Goal: Information Seeking & Learning: Learn about a topic

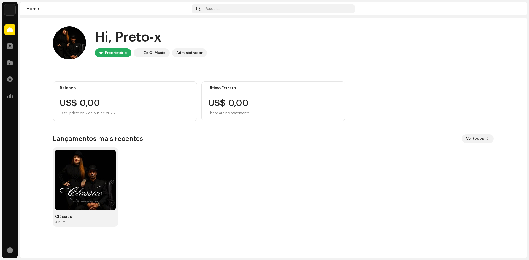
click at [517, 11] on img at bounding box center [515, 8] width 9 height 9
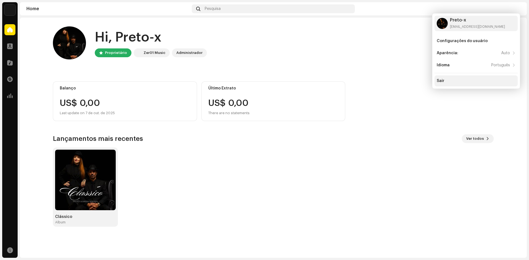
click at [439, 80] on div "Sair" at bounding box center [441, 81] width 8 height 4
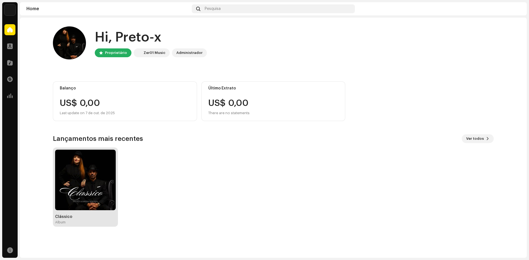
click at [91, 170] on img at bounding box center [85, 180] width 61 height 61
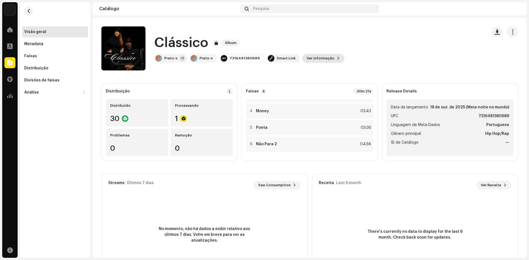
click at [323, 58] on span "Ver informação" at bounding box center [321, 58] width 28 height 11
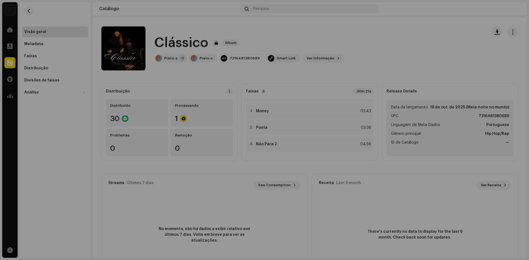
click at [365, 34] on div "Clássico 3046841 Metadata Distribuição Linguagem de Meta-Dados Portuguese Títul…" at bounding box center [264, 130] width 529 height 260
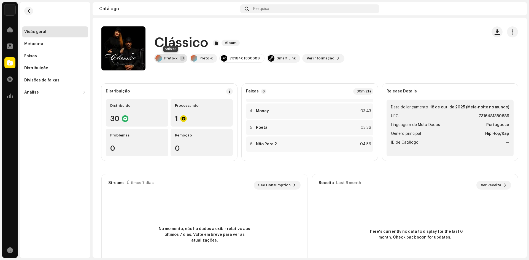
click at [181, 57] on div "+1" at bounding box center [183, 59] width 6 height 6
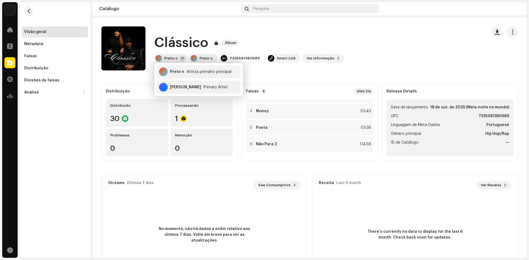
click at [220, 27] on div "Clássico Álbum Preto-x +1 Preto-x 7316481380689 Smart Link Ver informação" at bounding box center [291, 48] width 381 height 44
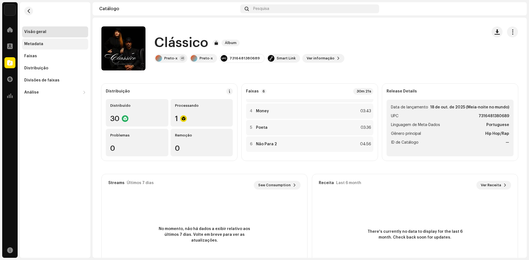
click at [68, 41] on div "Metadata" at bounding box center [55, 44] width 66 height 11
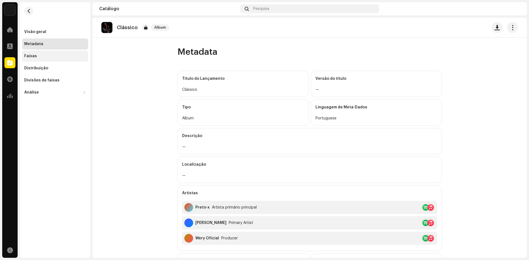
click at [57, 54] on div "Faixas" at bounding box center [55, 56] width 66 height 11
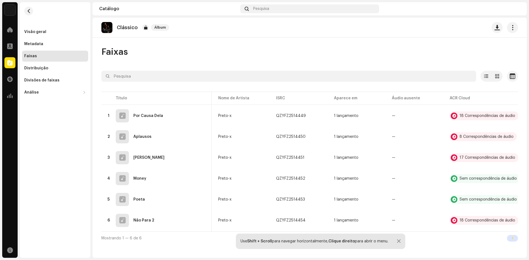
scroll to position [0, 61]
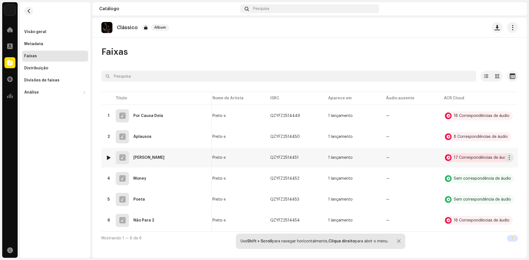
click at [467, 154] on div "17 Correspondências de áudio" at bounding box center [478, 157] width 69 height 9
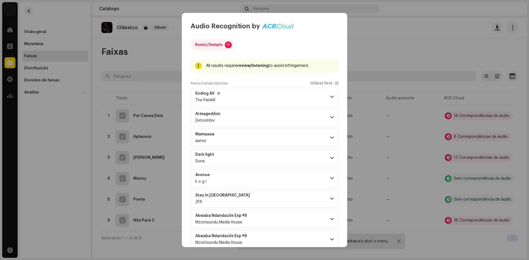
click at [298, 95] on p-accordion-header "Ending All The Painkill" at bounding box center [265, 97] width 148 height 18
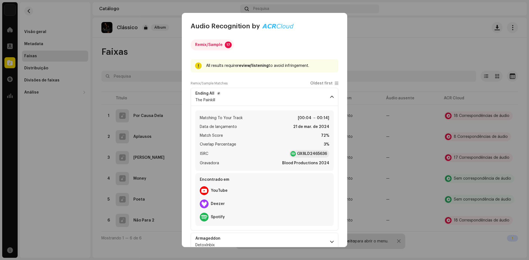
click at [298, 95] on p-accordion-header "Ending All The Painkill" at bounding box center [265, 97] width 148 height 18
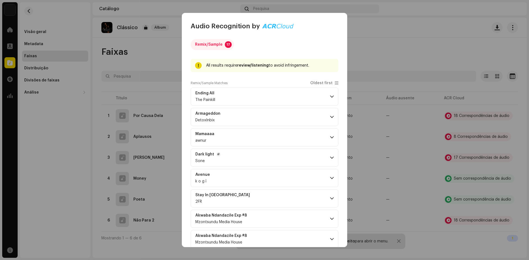
scroll to position [0, 0]
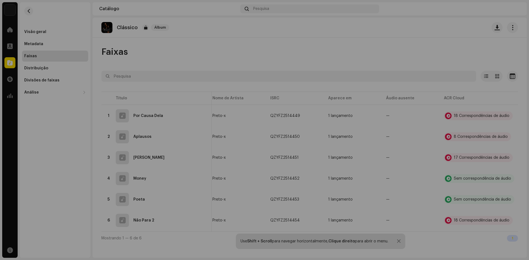
click at [358, 42] on div "Audio Recognition by Remix/Sample 17 All results require review/listening to av…" at bounding box center [264, 130] width 529 height 260
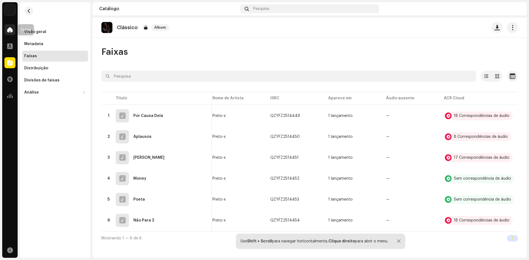
click at [13, 28] on div at bounding box center [9, 29] width 11 height 11
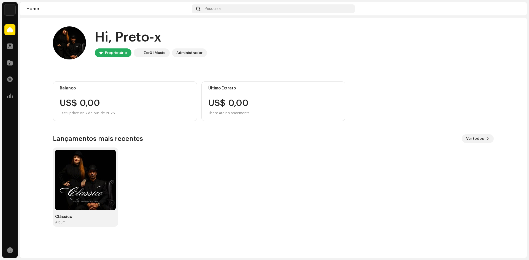
click at [144, 51] on div "Zer01 Music" at bounding box center [155, 53] width 22 height 7
